Goal: Task Accomplishment & Management: Use online tool/utility

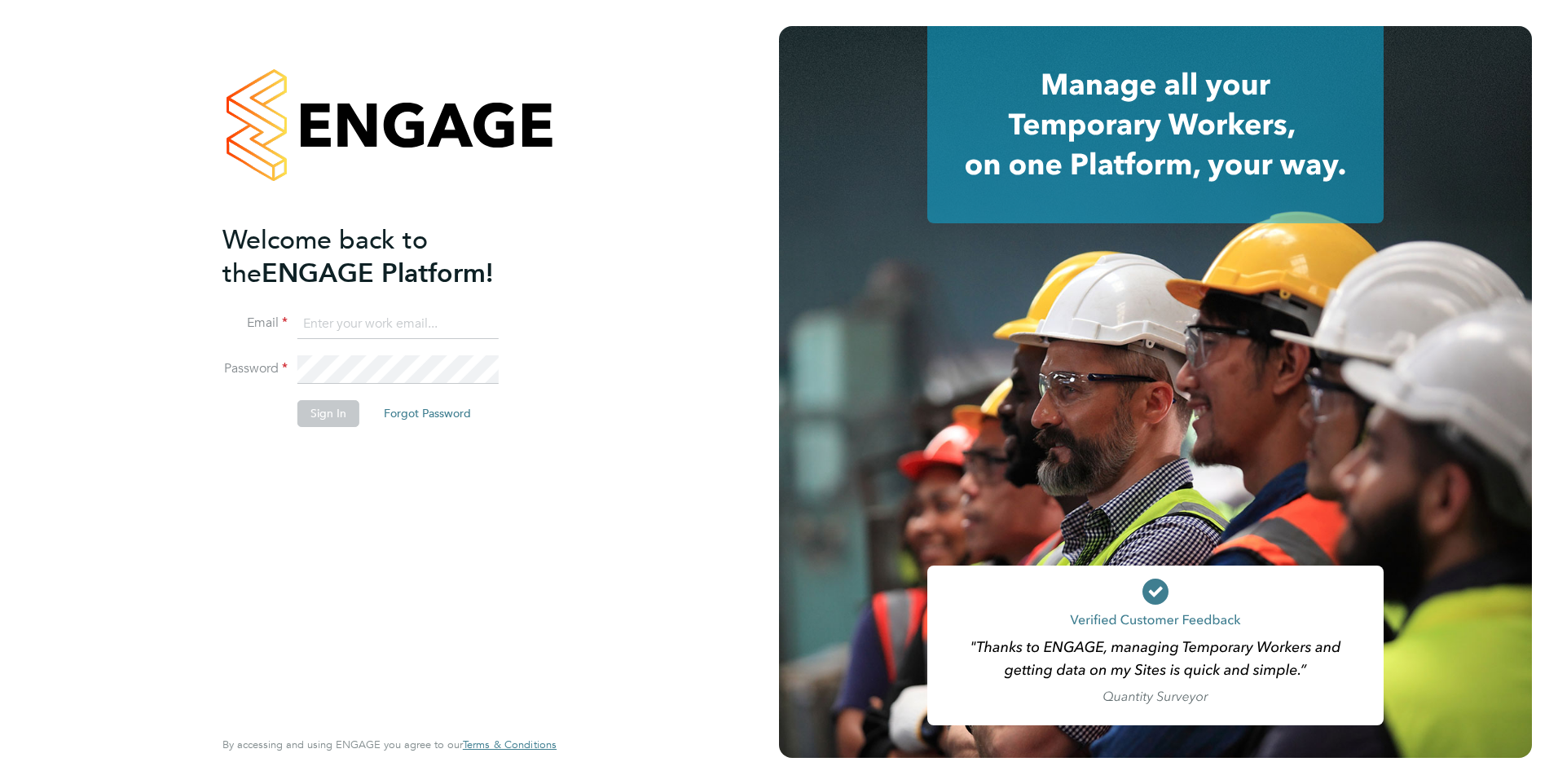
type input "[PERSON_NAME][EMAIL_ADDRESS][PERSON_NAME][DOMAIN_NAME]"
click at [328, 408] on button "Sign In" at bounding box center [328, 413] width 62 height 26
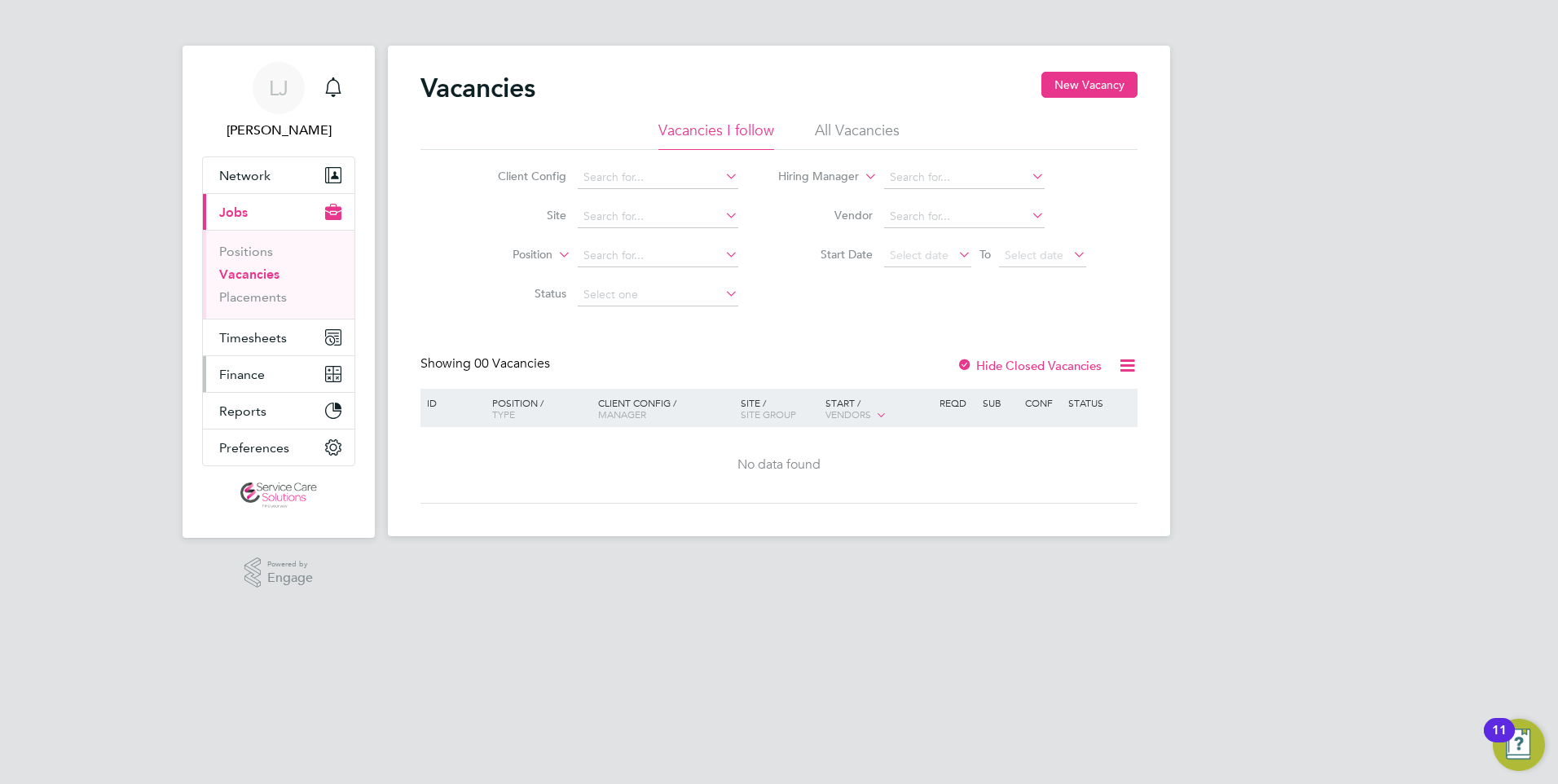
click at [246, 365] on button "Finance" at bounding box center [278, 374] width 151 height 36
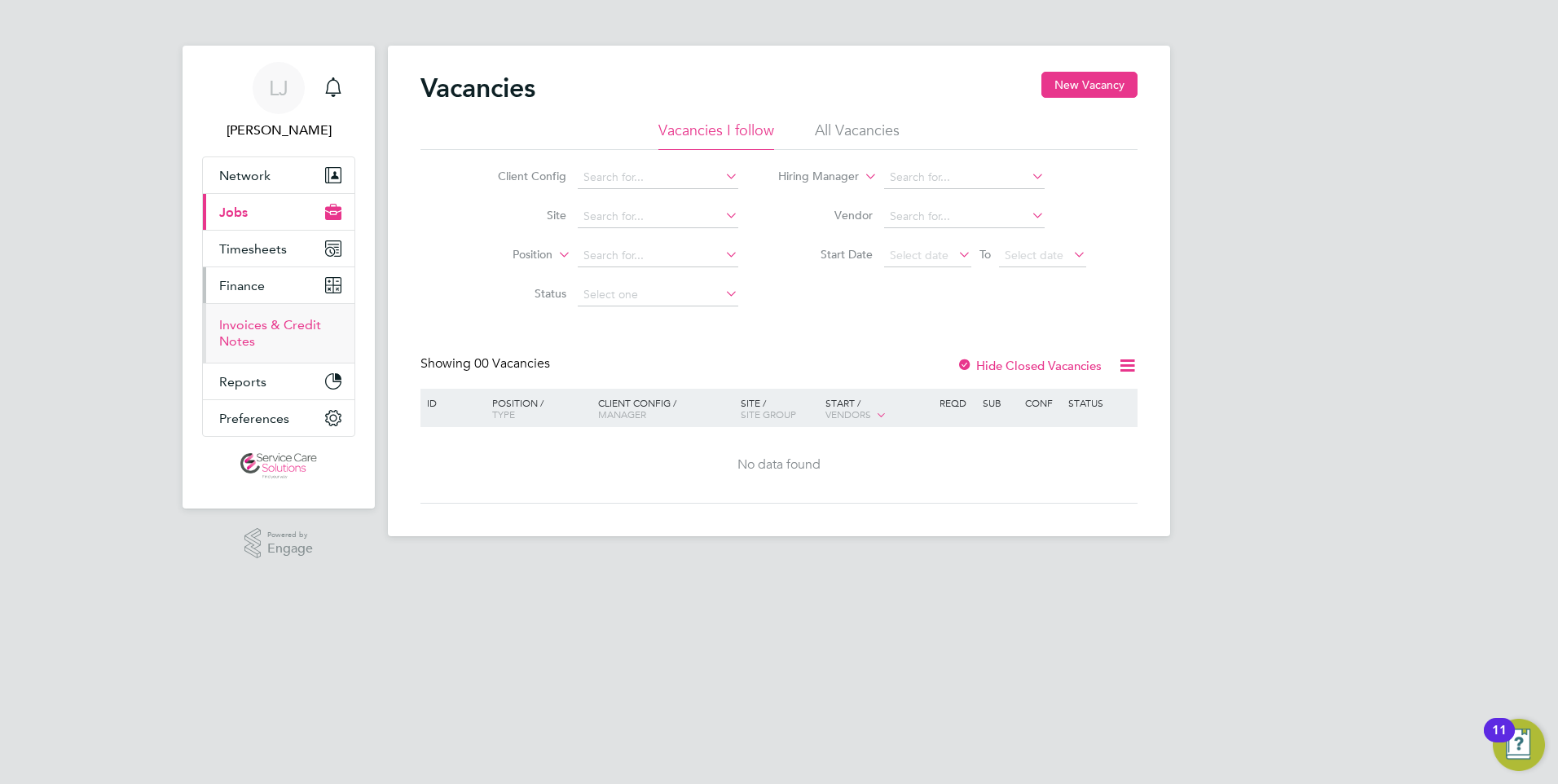
click at [245, 325] on link "Invoices & Credit Notes" at bounding box center [270, 332] width 102 height 32
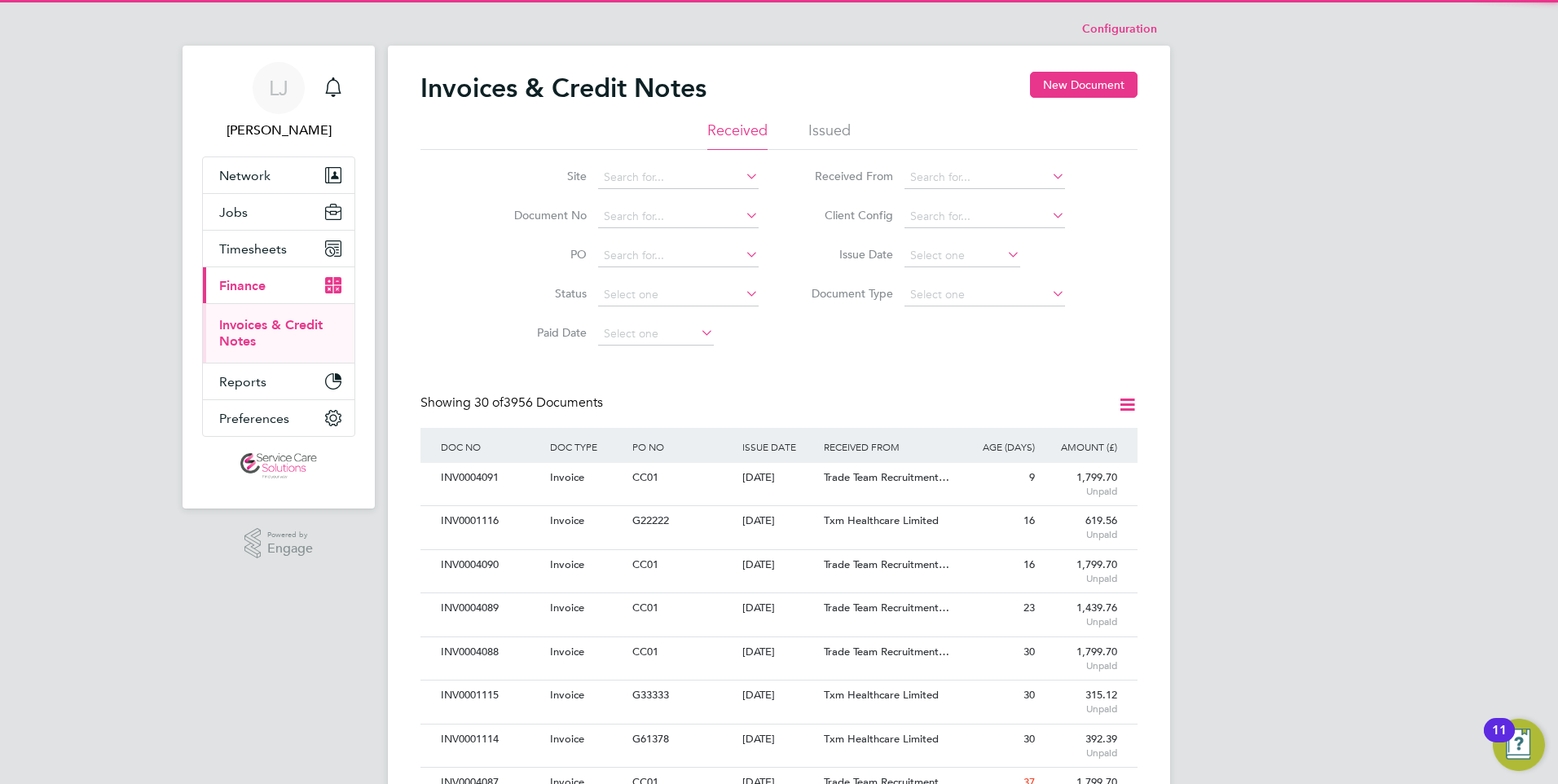
click at [818, 133] on li "Issued" at bounding box center [829, 136] width 42 height 29
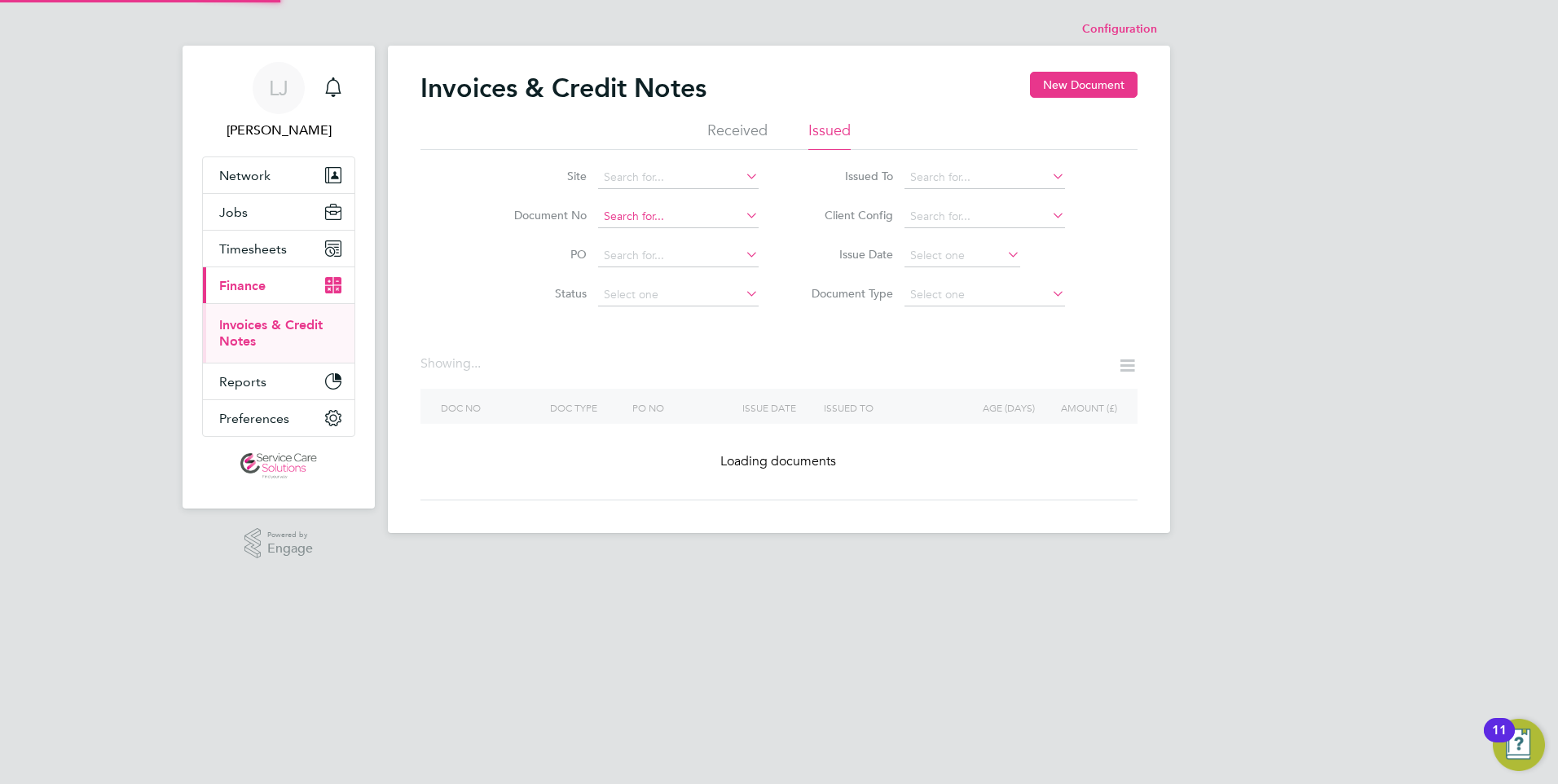
click at [649, 222] on input at bounding box center [679, 217] width 161 height 22
paste input "CRN0034290"
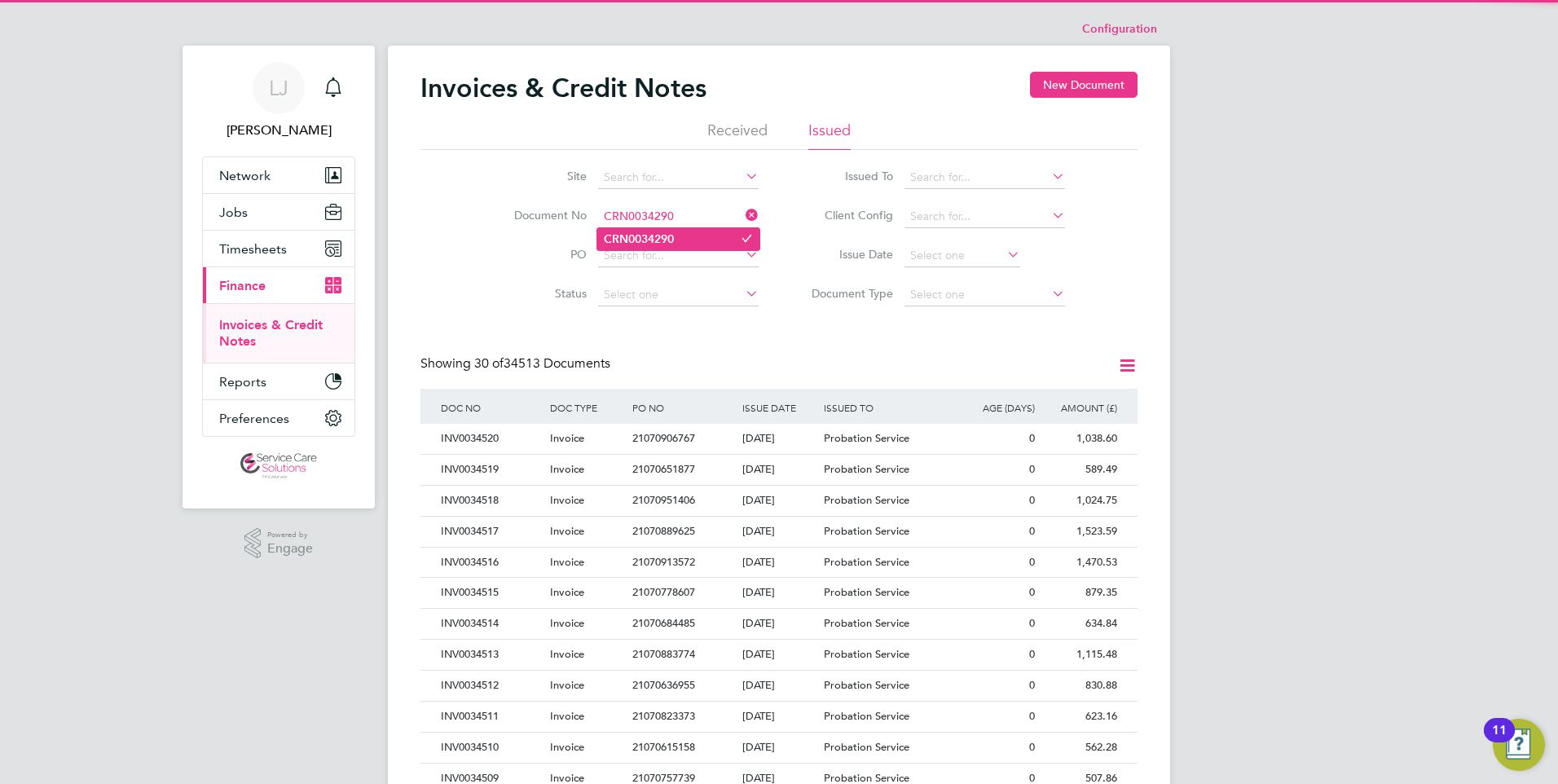
type input "CRN0034290"
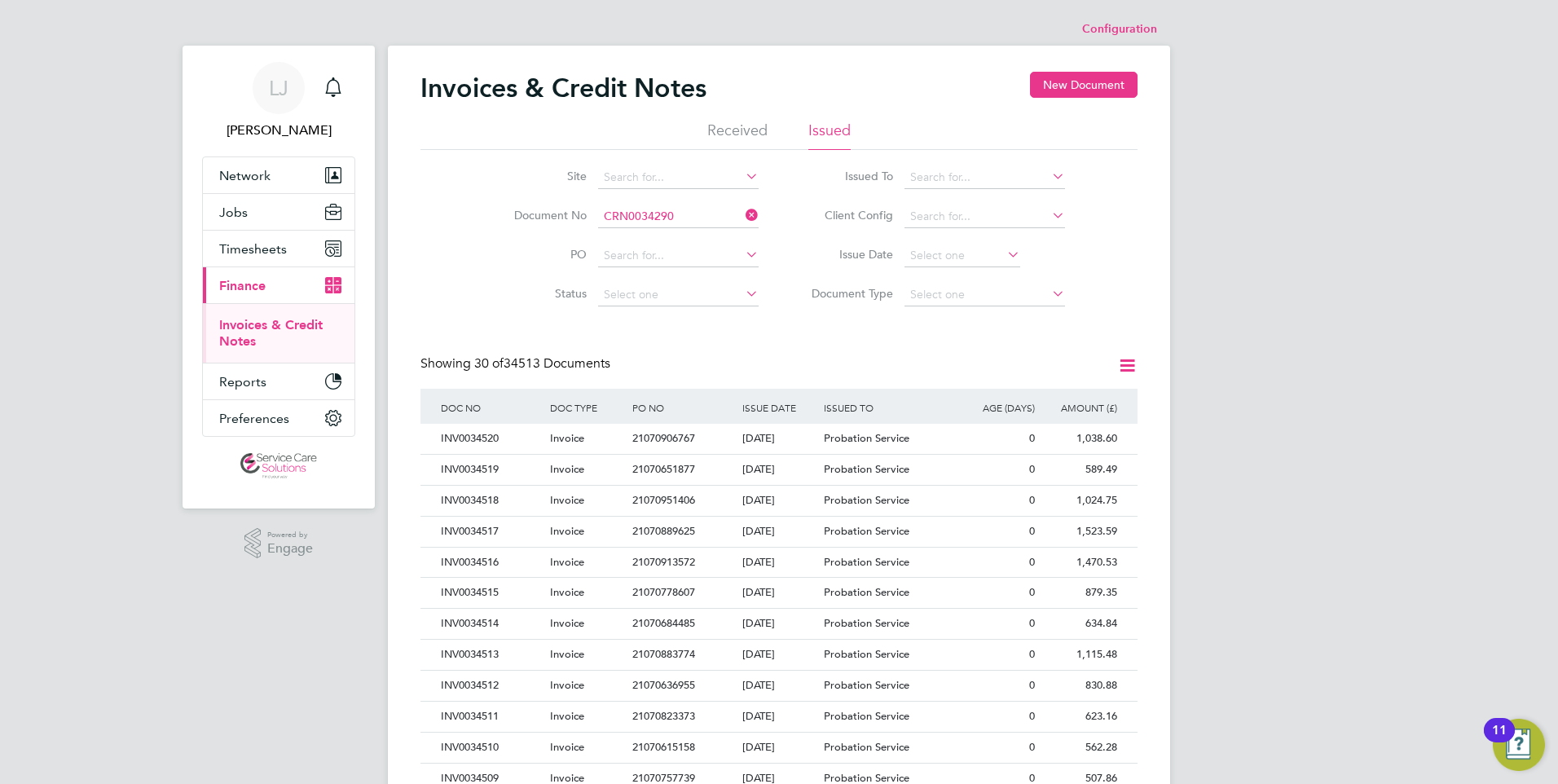
click at [672, 236] on b "CRN0034290" at bounding box center [638, 239] width 70 height 14
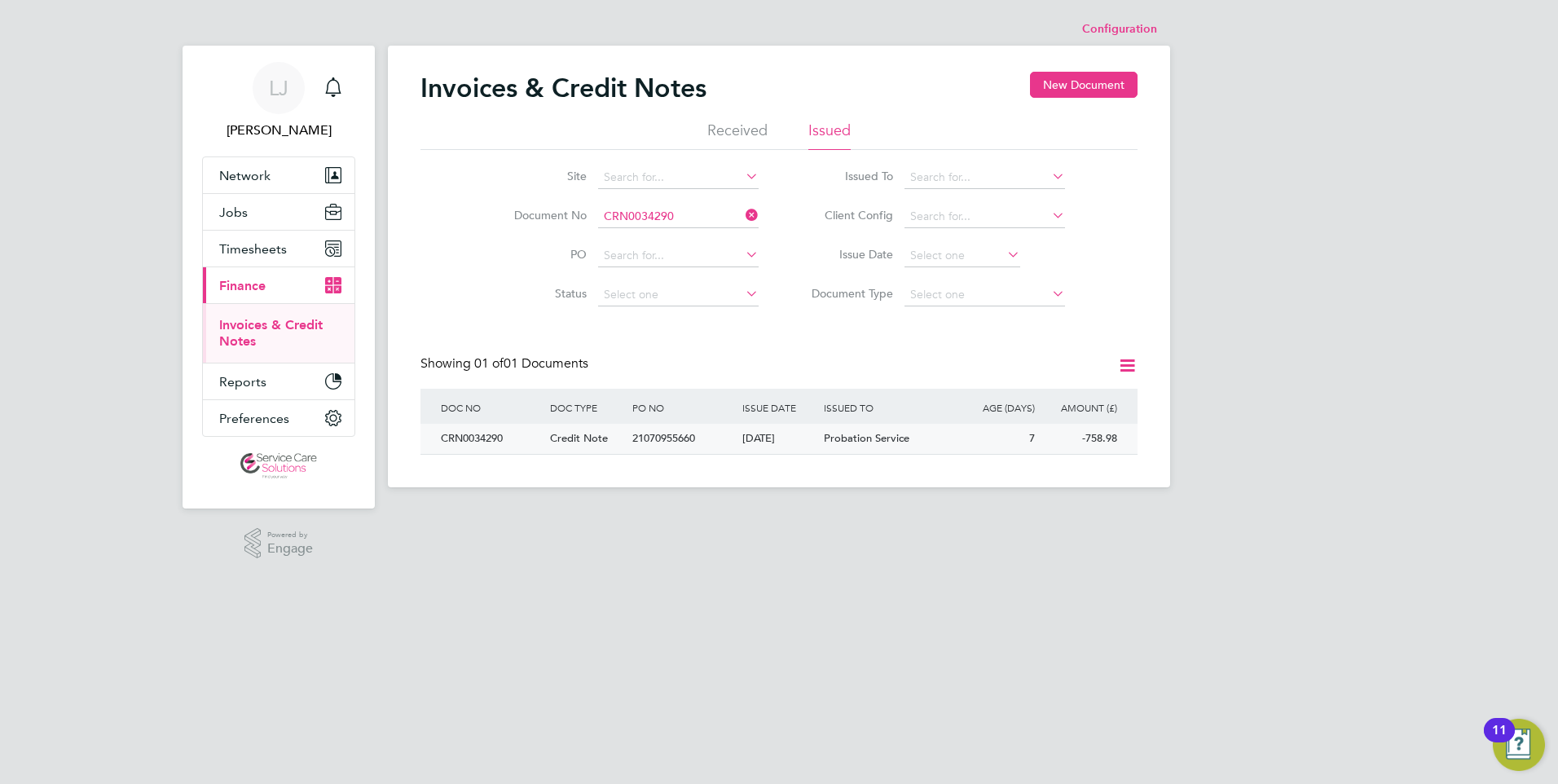
click at [837, 438] on span "Probation Service" at bounding box center [866, 438] width 86 height 14
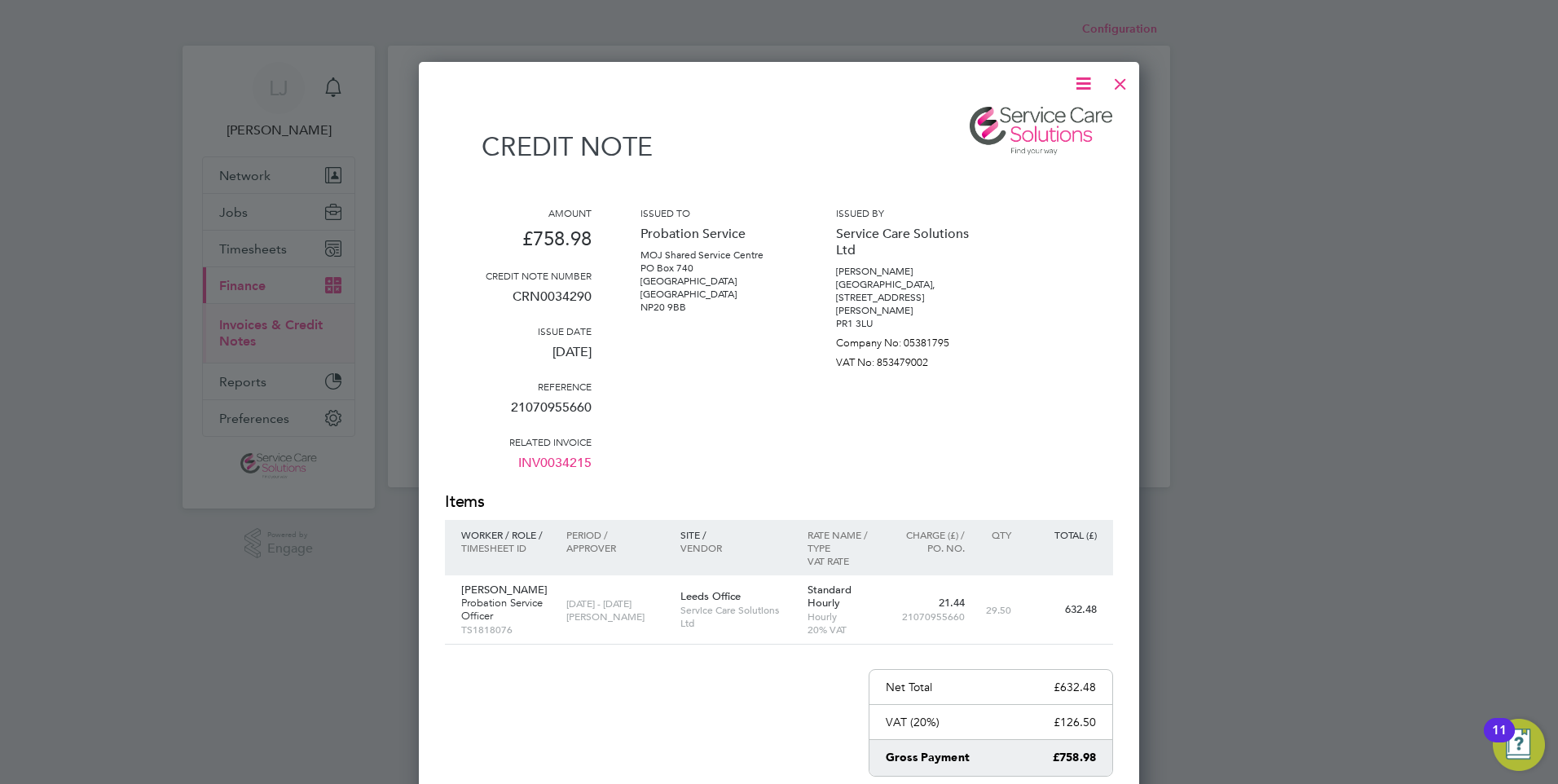
click at [1118, 85] on div at bounding box center [1120, 79] width 29 height 29
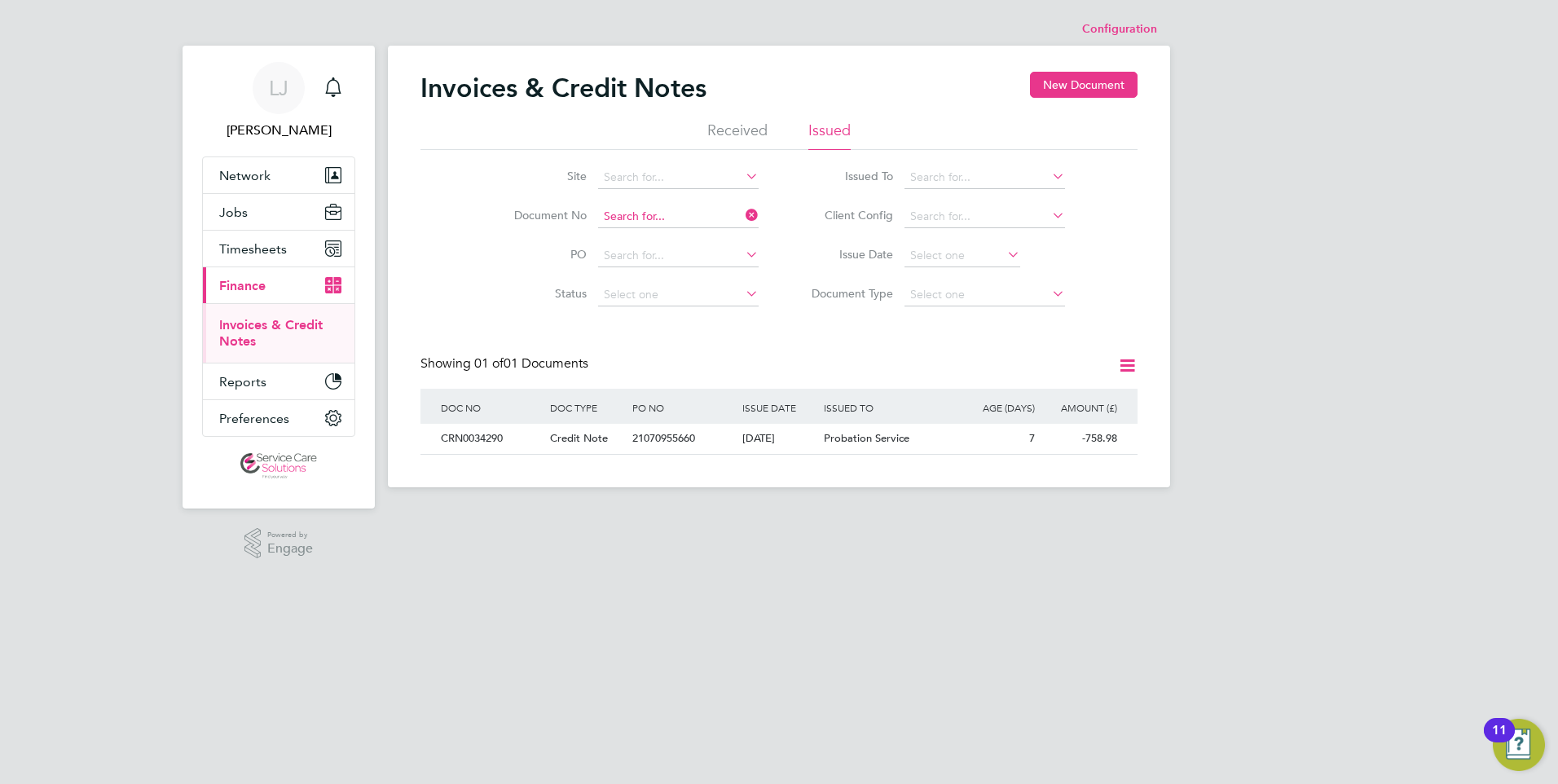
click at [664, 206] on input at bounding box center [679, 217] width 161 height 22
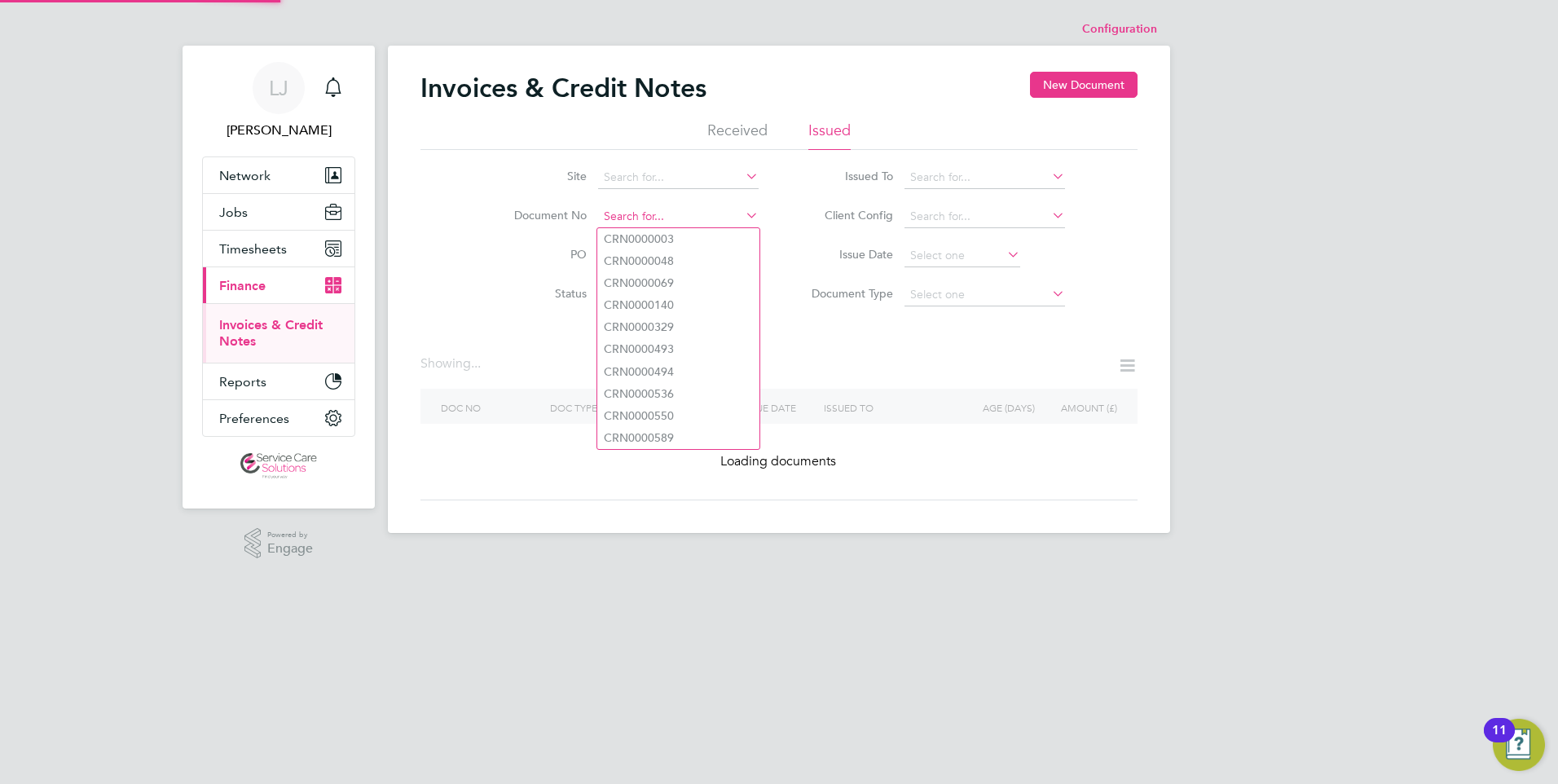
paste input "INV0034339"
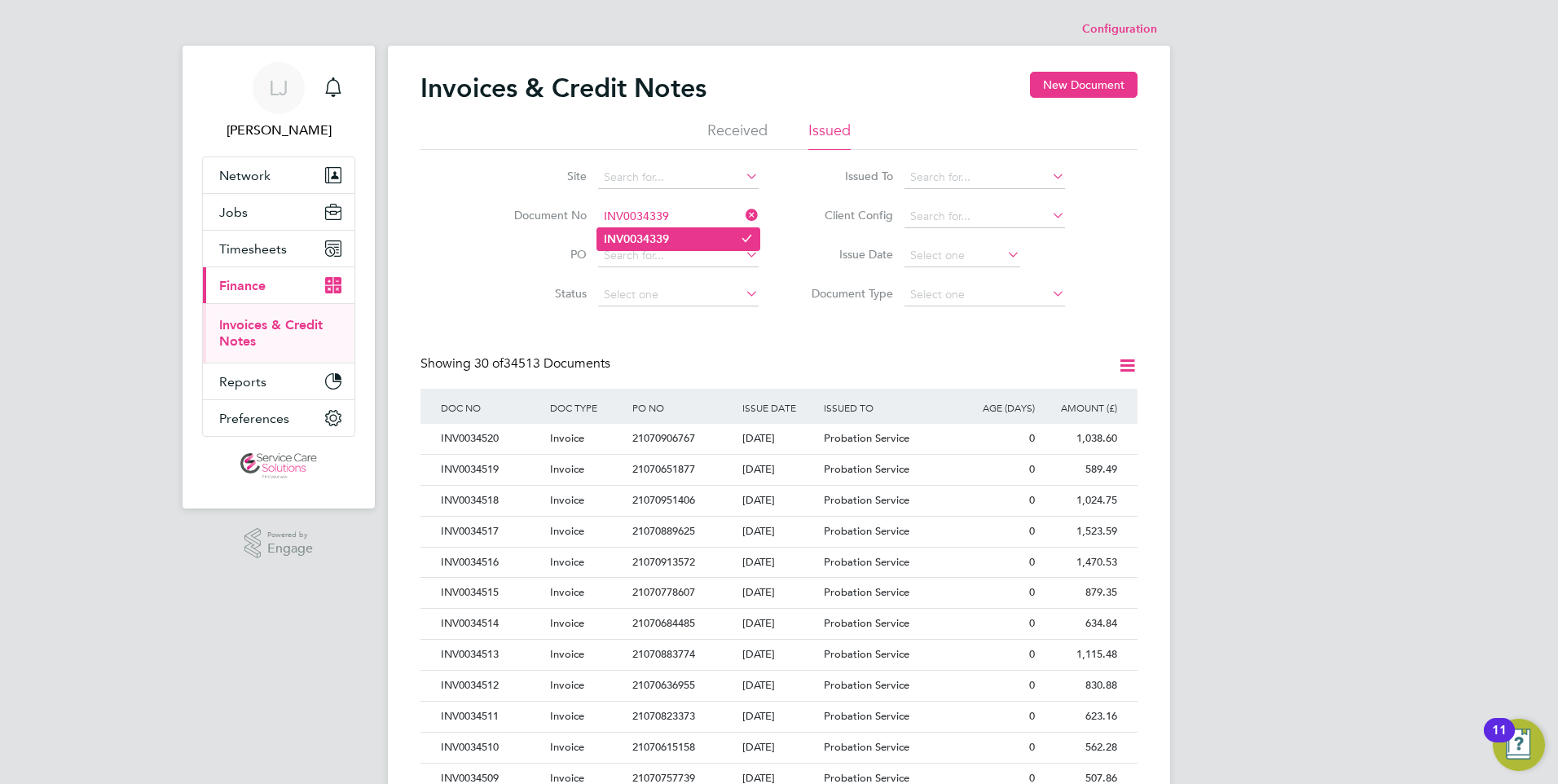
type input "INV0034339"
click at [687, 230] on li "INV0034339" at bounding box center [679, 238] width 162 height 22
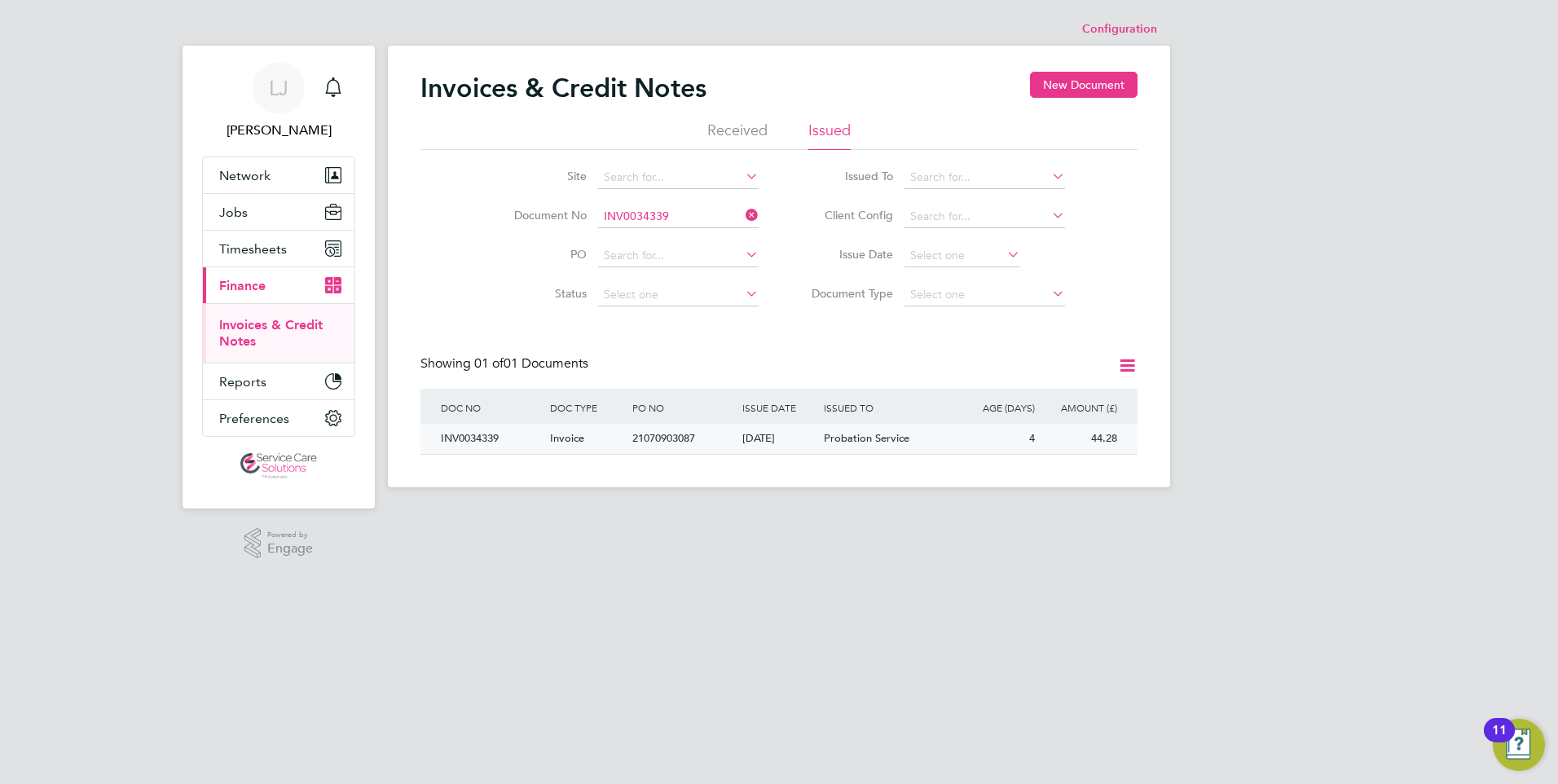
click at [822, 441] on div "Probation Service" at bounding box center [888, 439] width 137 height 30
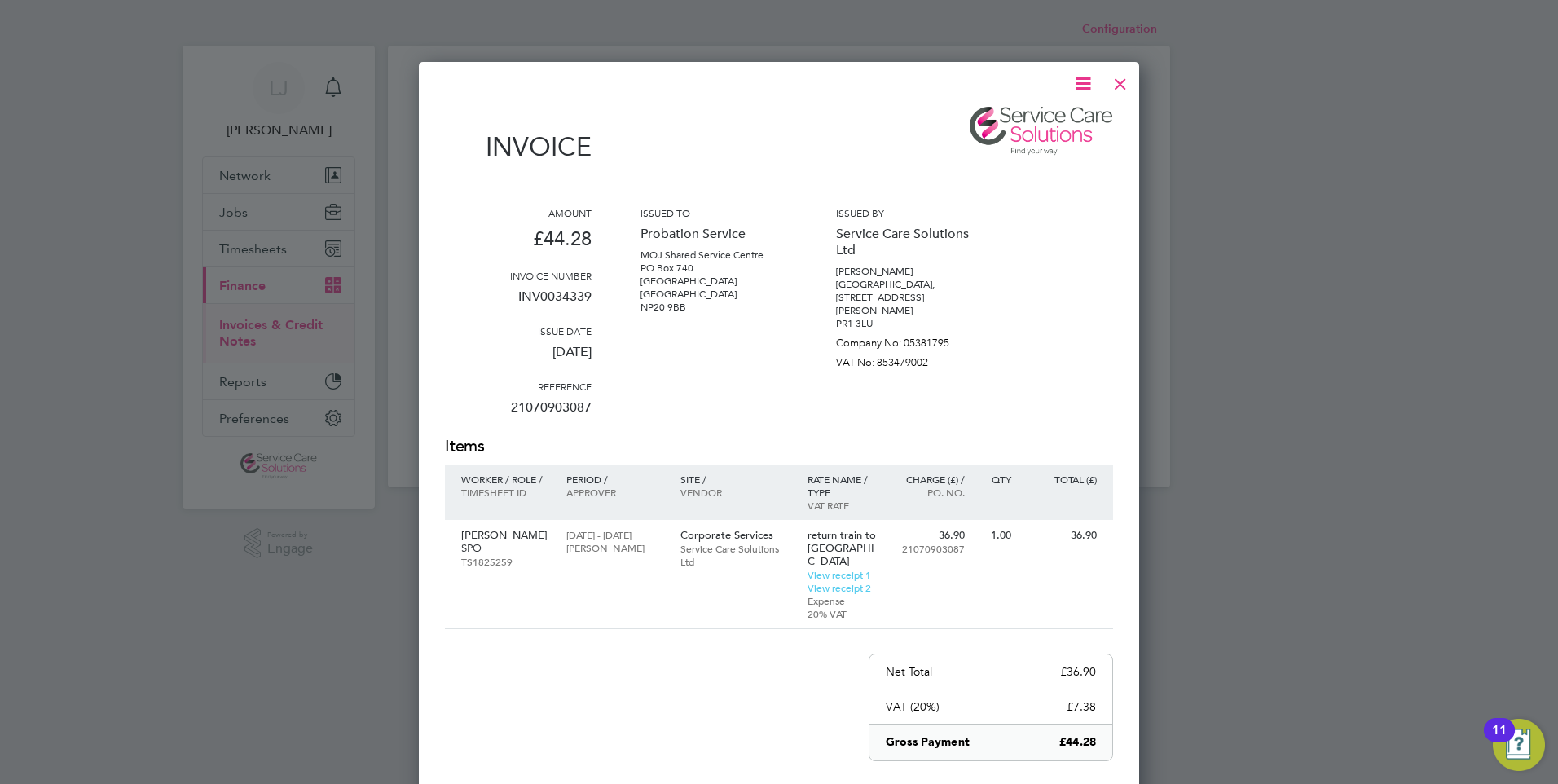
click at [1112, 85] on div at bounding box center [1120, 79] width 29 height 29
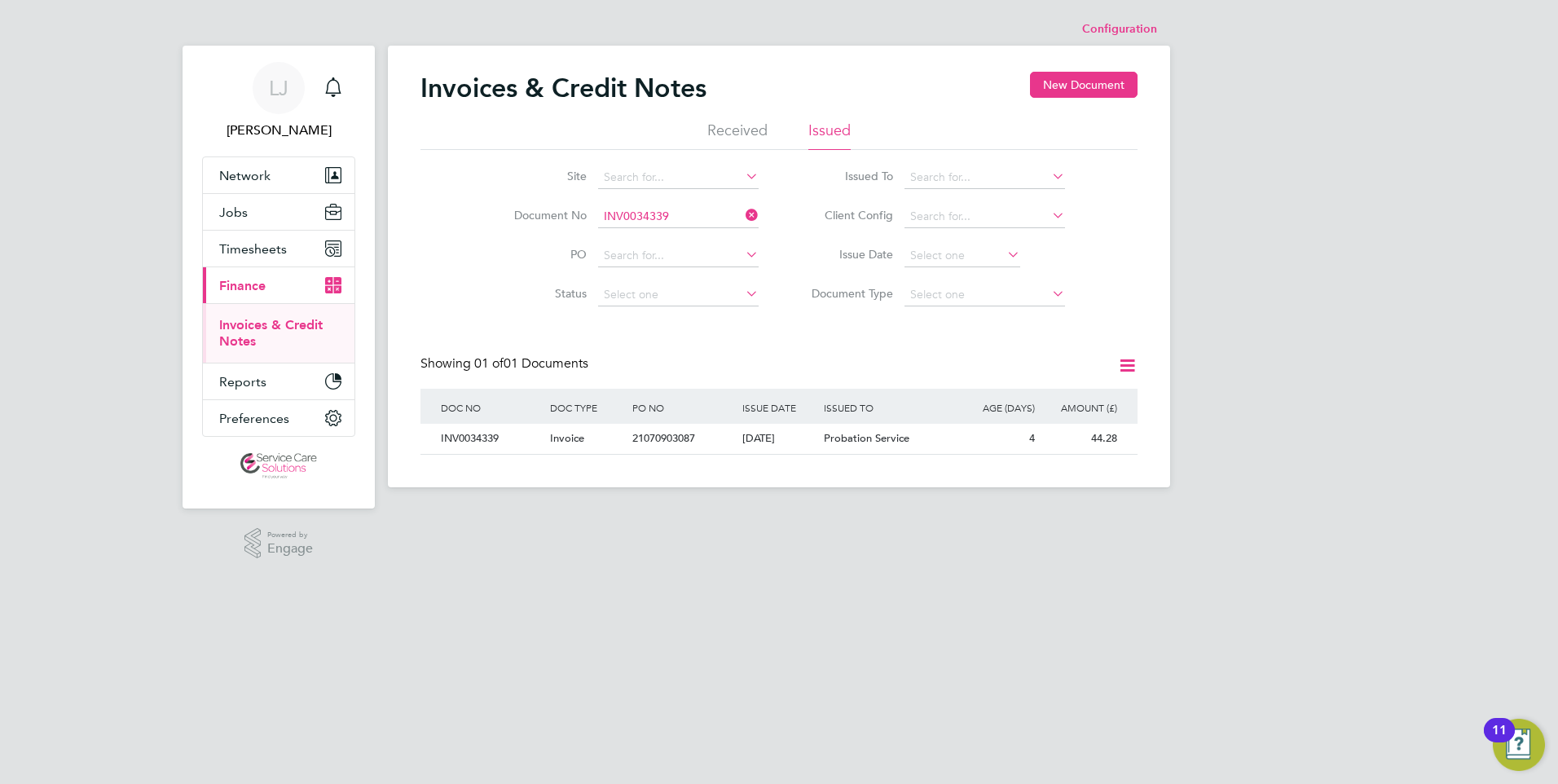
click at [743, 216] on icon at bounding box center [743, 215] width 0 height 22
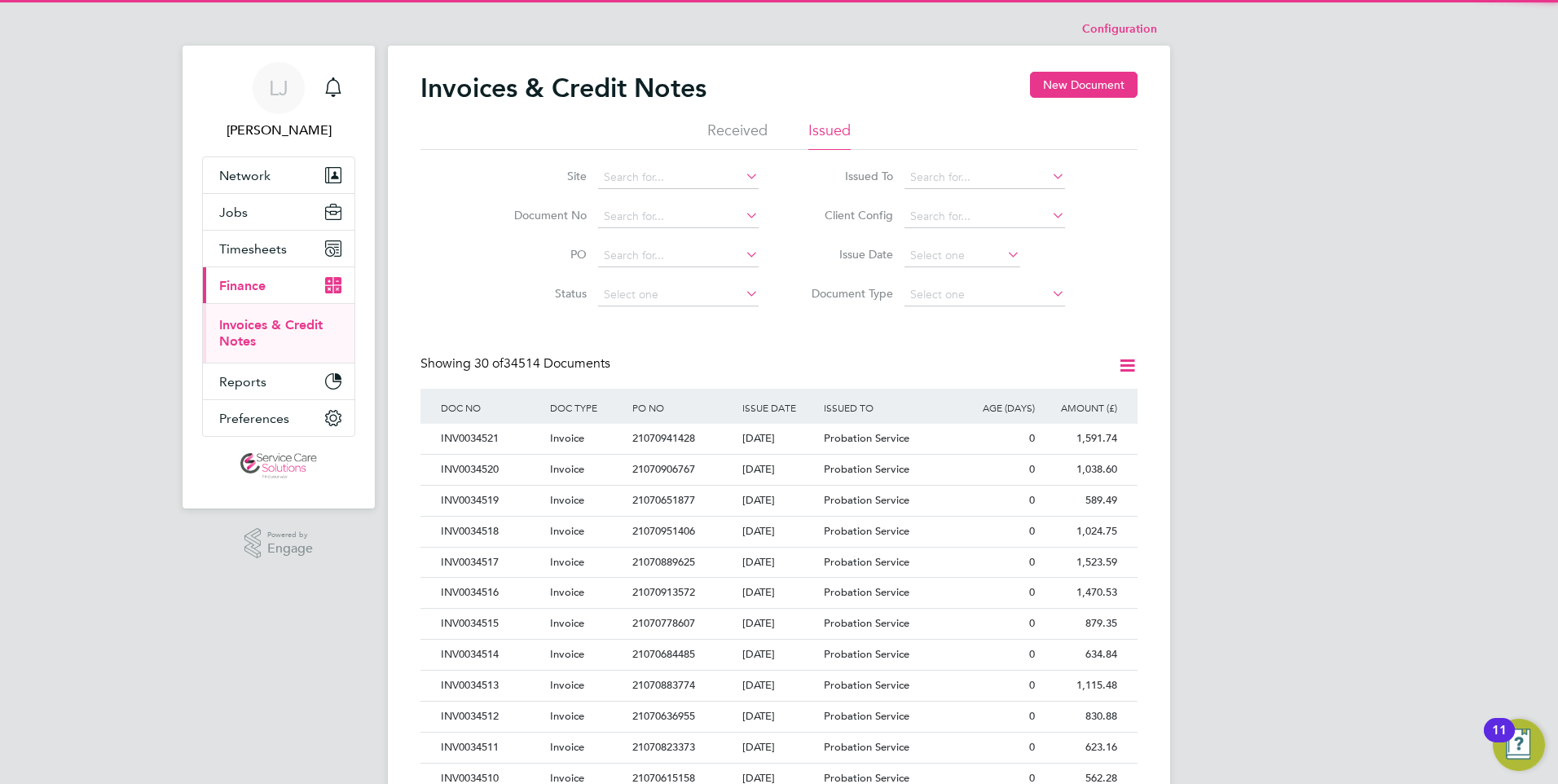
scroll to position [31, 111]
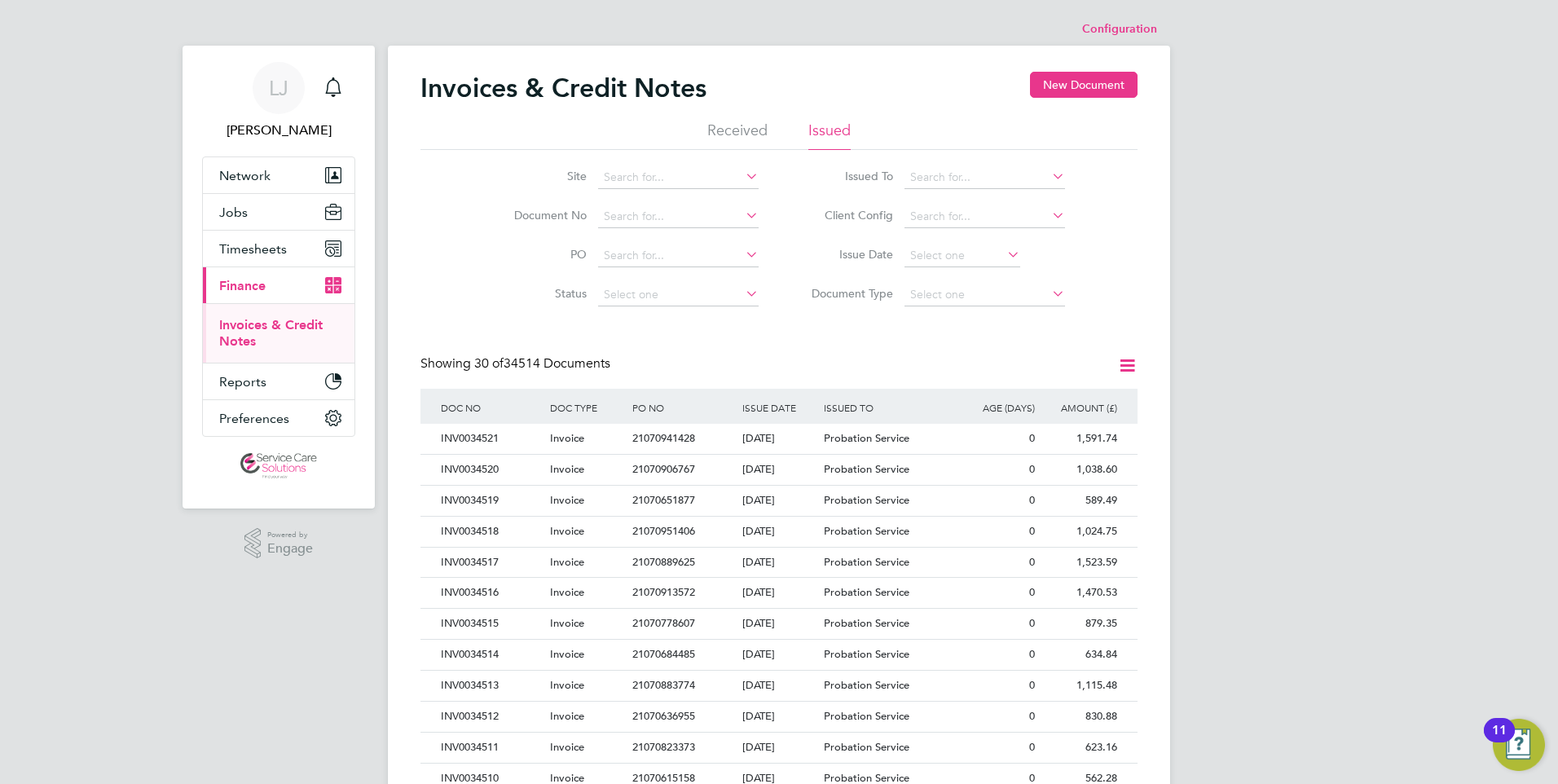
click at [1128, 364] on icon at bounding box center [1127, 365] width 21 height 21
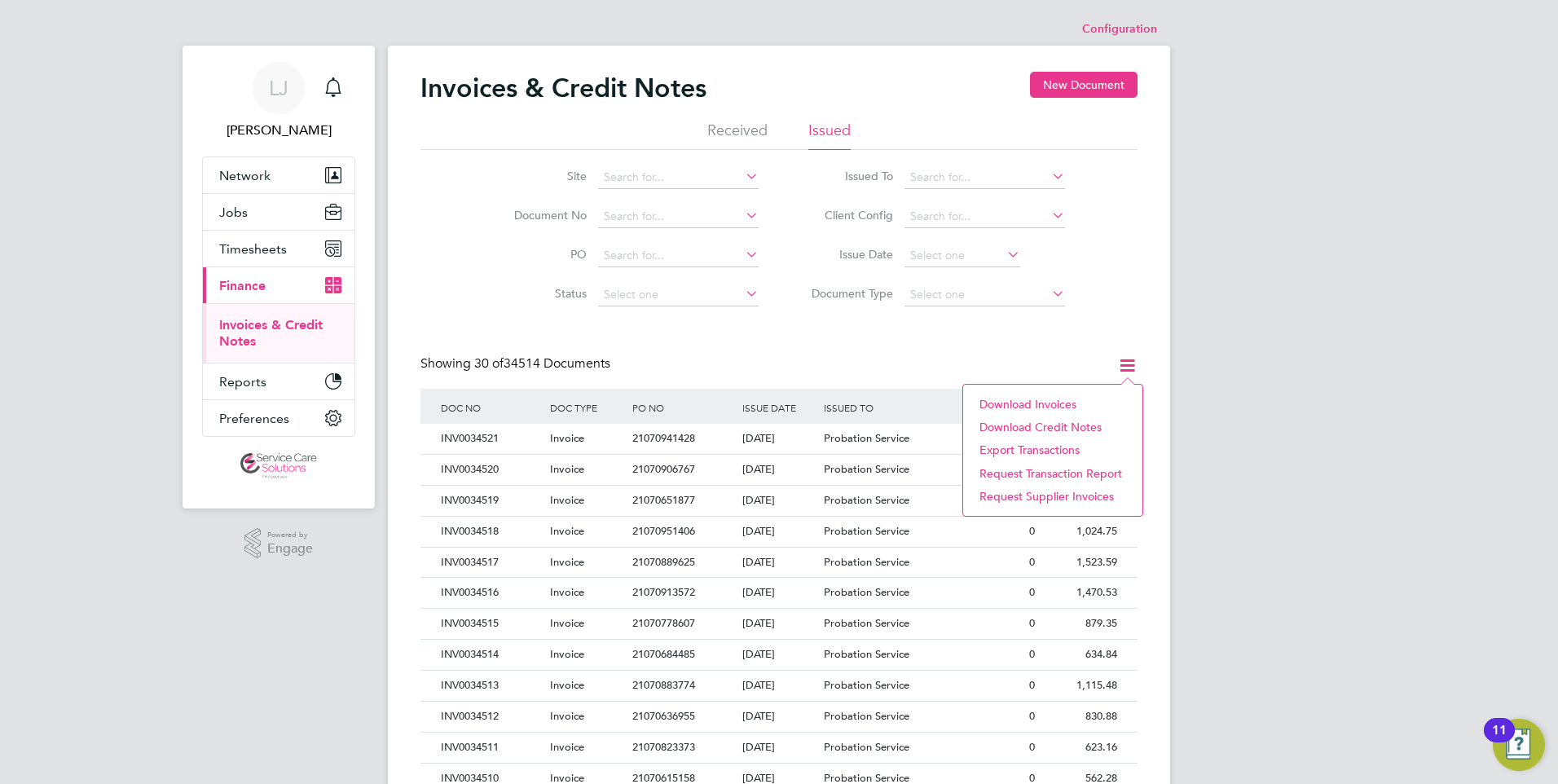
click at [1044, 401] on li "Download invoices" at bounding box center [1053, 404] width 163 height 22
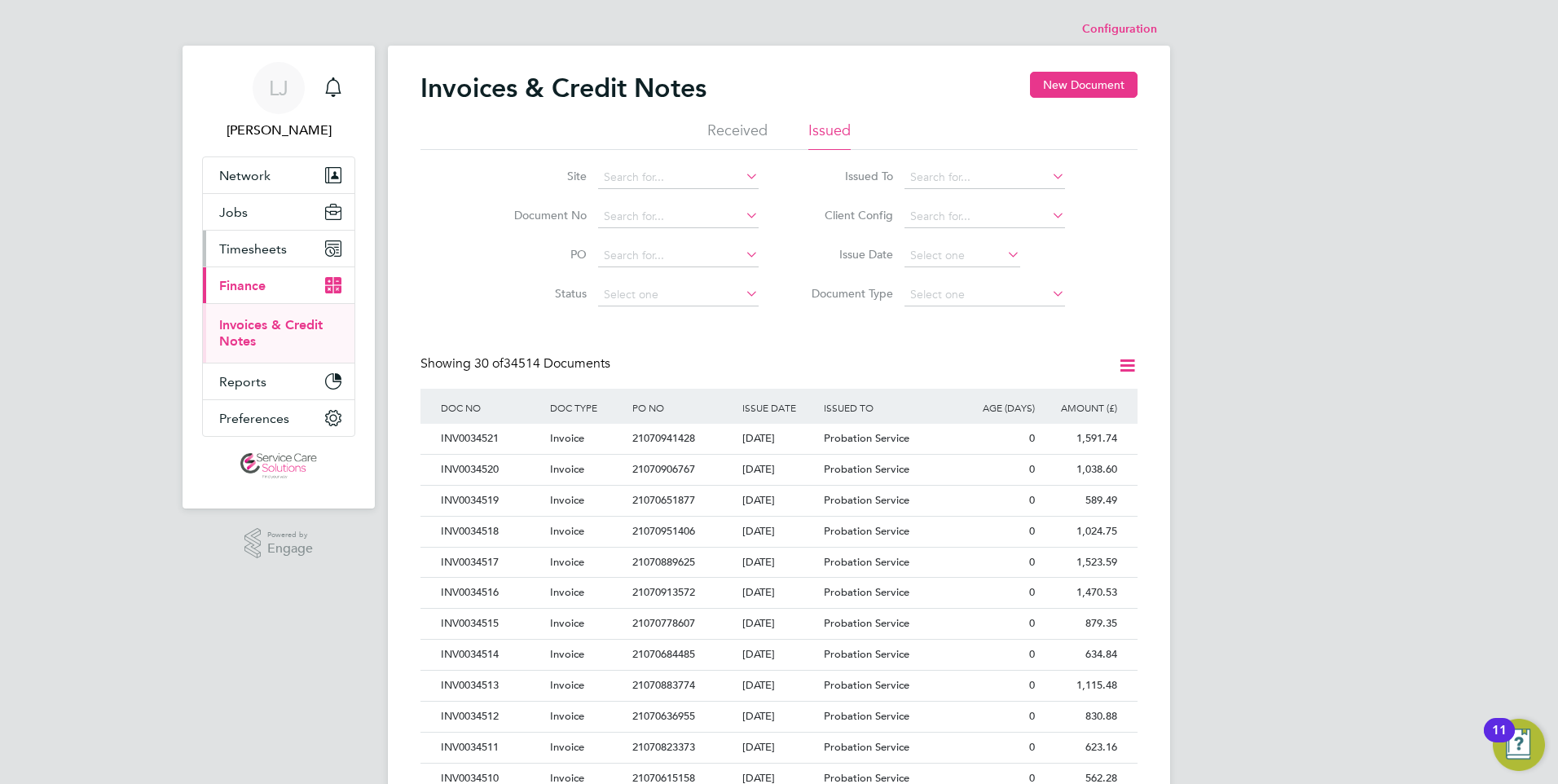
click at [263, 242] on span "Timesheets" at bounding box center [253, 249] width 67 height 16
click at [252, 287] on link "Timesheets" at bounding box center [253, 288] width 67 height 16
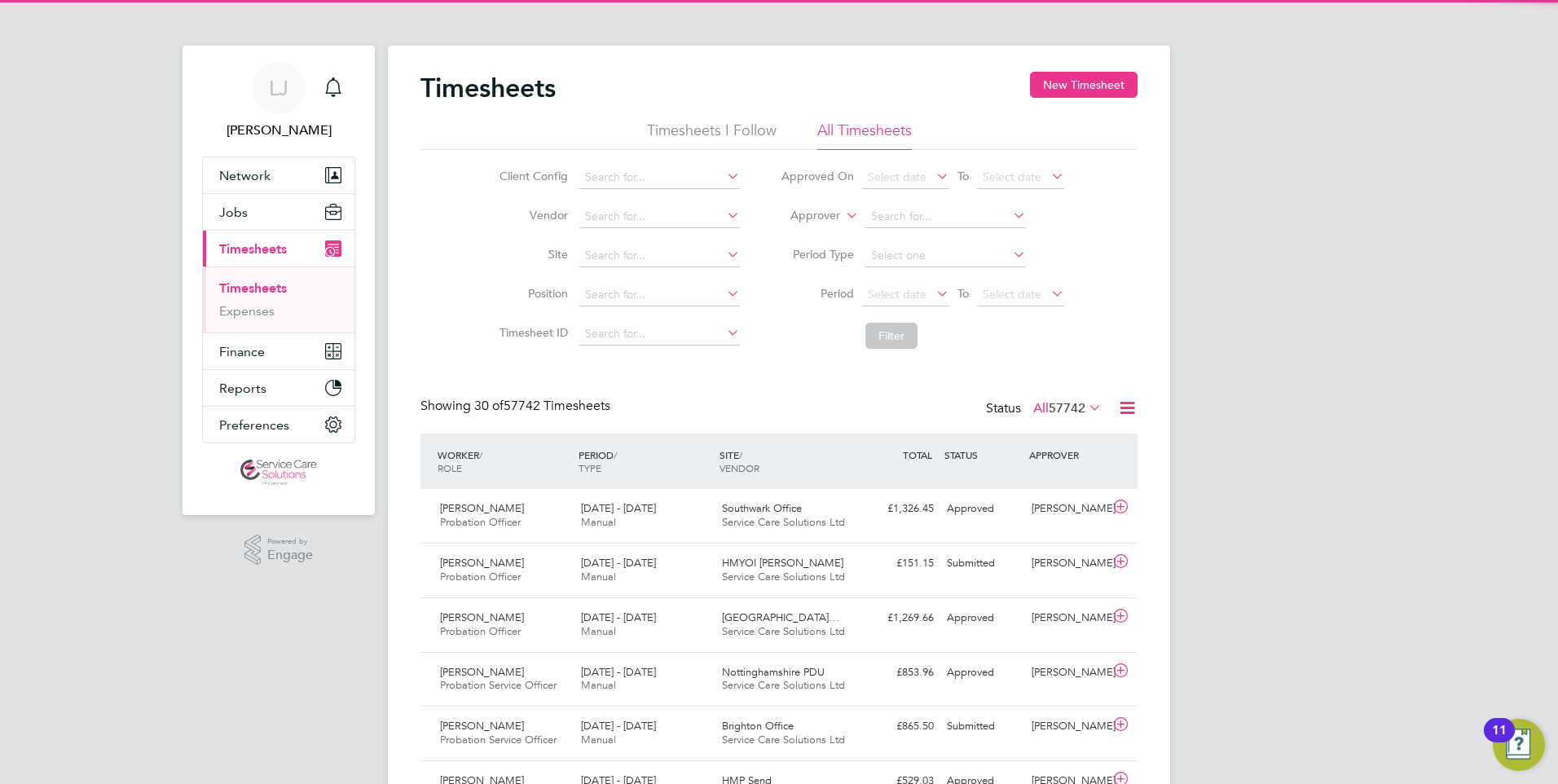
scroll to position [41, 142]
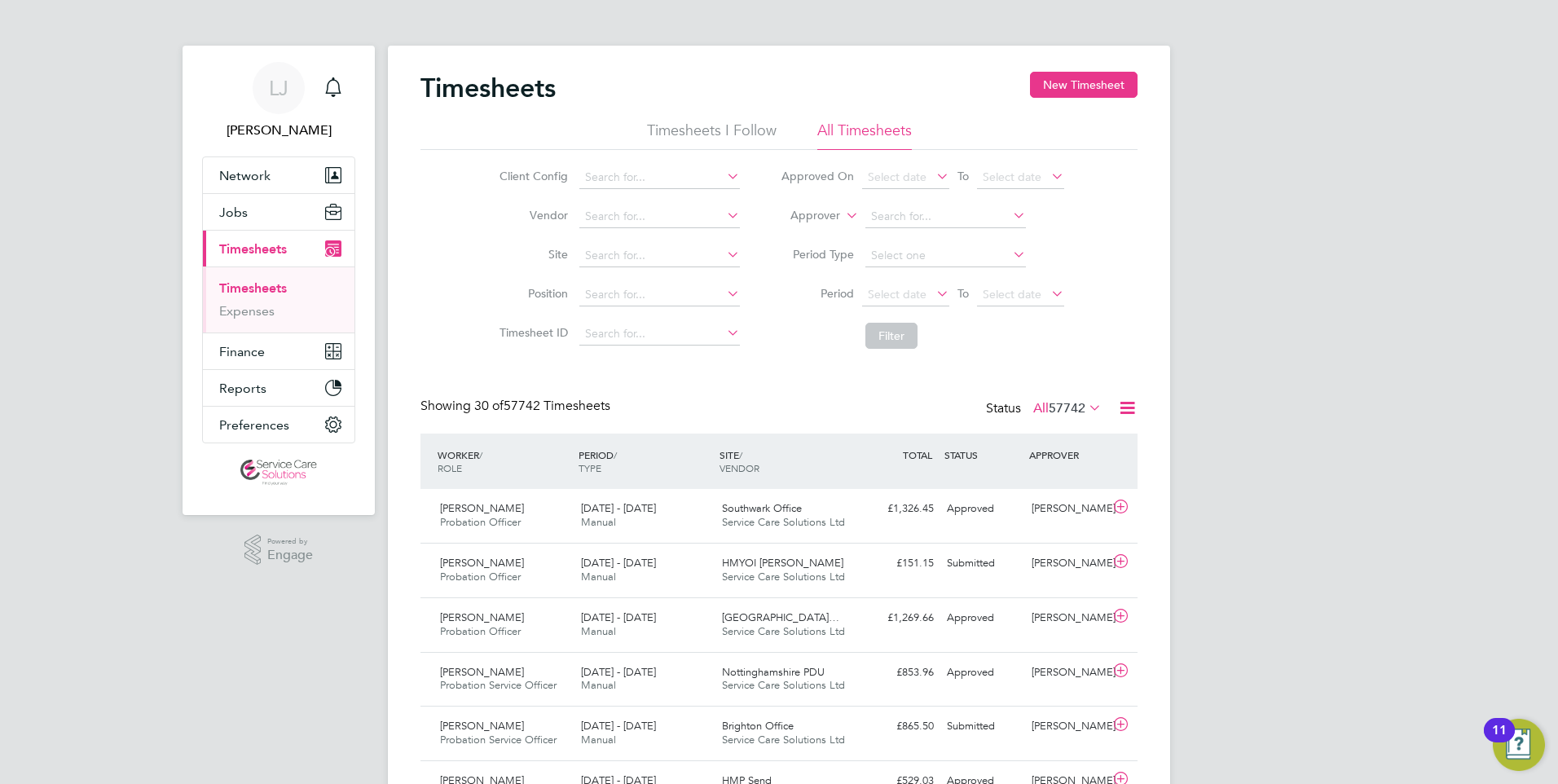
click at [1128, 409] on icon at bounding box center [1127, 408] width 21 height 21
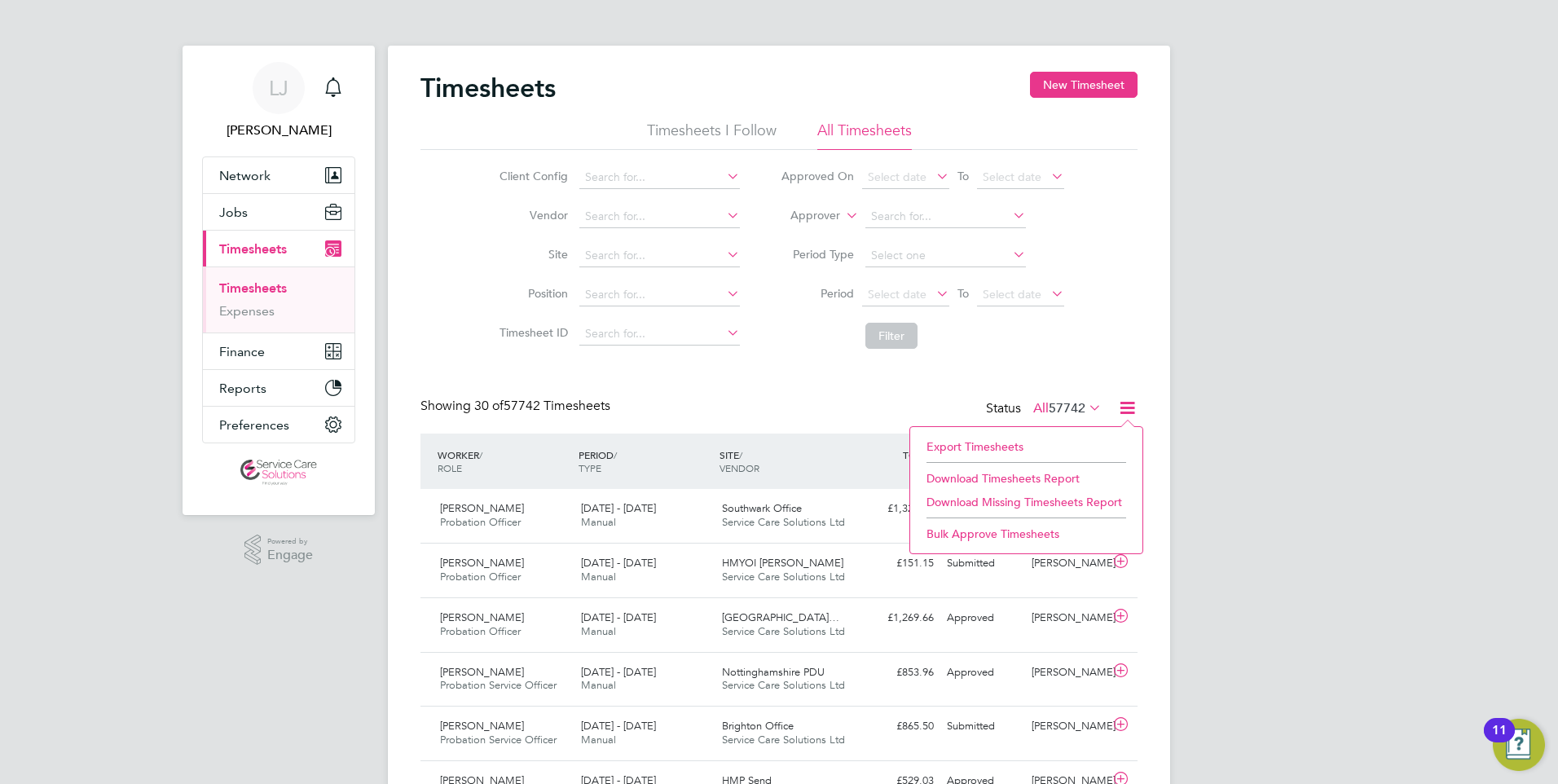
click at [991, 475] on li "Download Timesheets Report" at bounding box center [1026, 478] width 216 height 22
